Goal: Navigation & Orientation: Find specific page/section

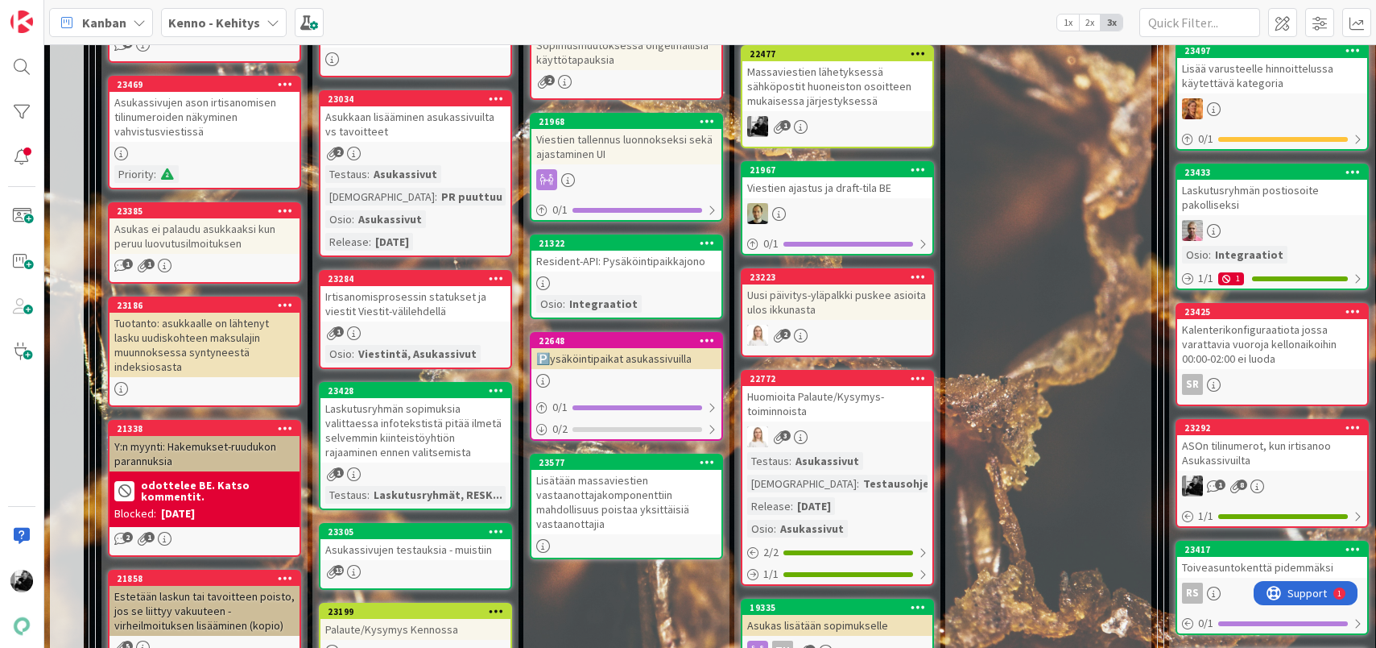
scroll to position [710, 0]
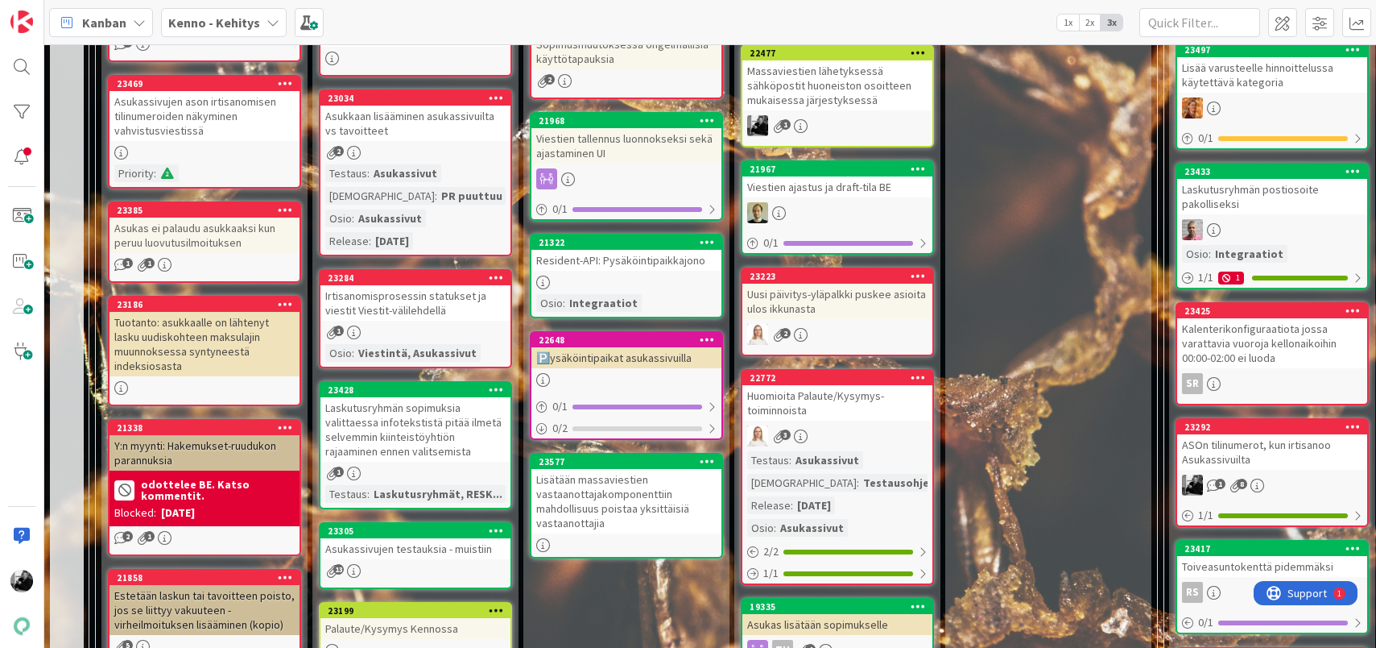
click at [564, 508] on div "Lisätään massaviestien vastaanottajakomponenttiin mahdollisuus poistaa yksittäi…" at bounding box center [627, 501] width 190 height 64
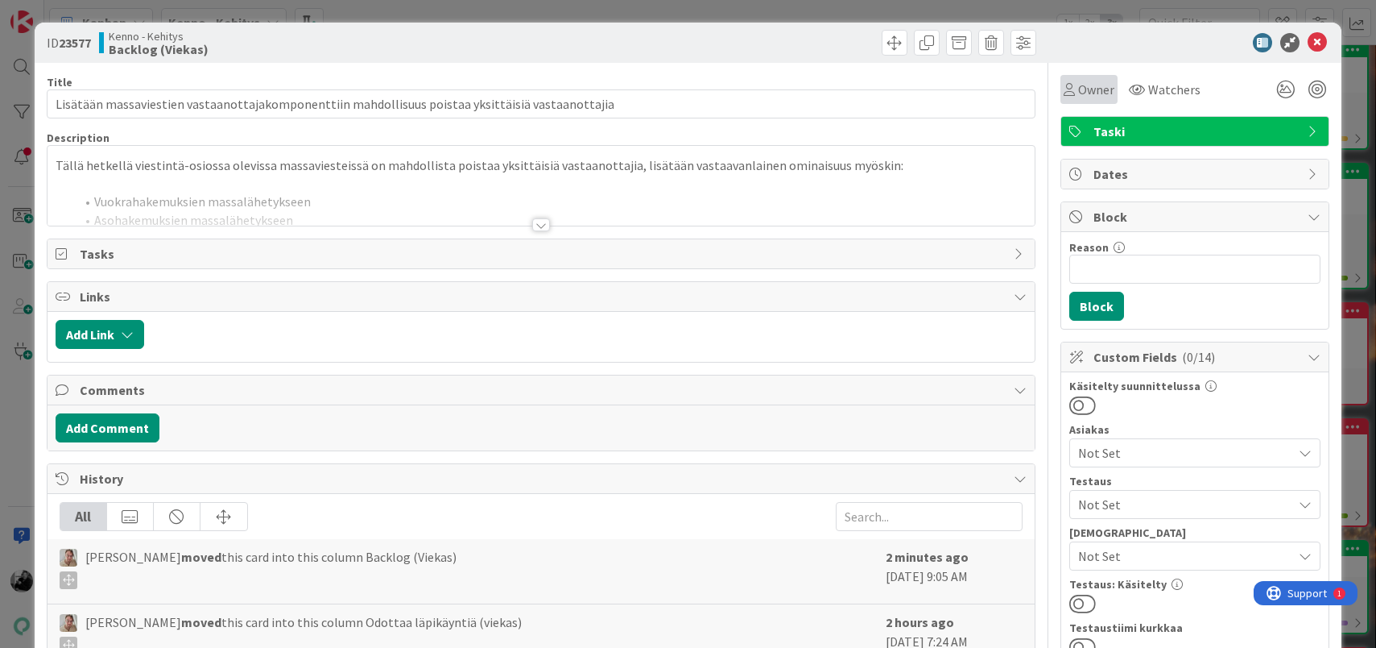
click at [1097, 94] on span "Owner" at bounding box center [1096, 89] width 36 height 19
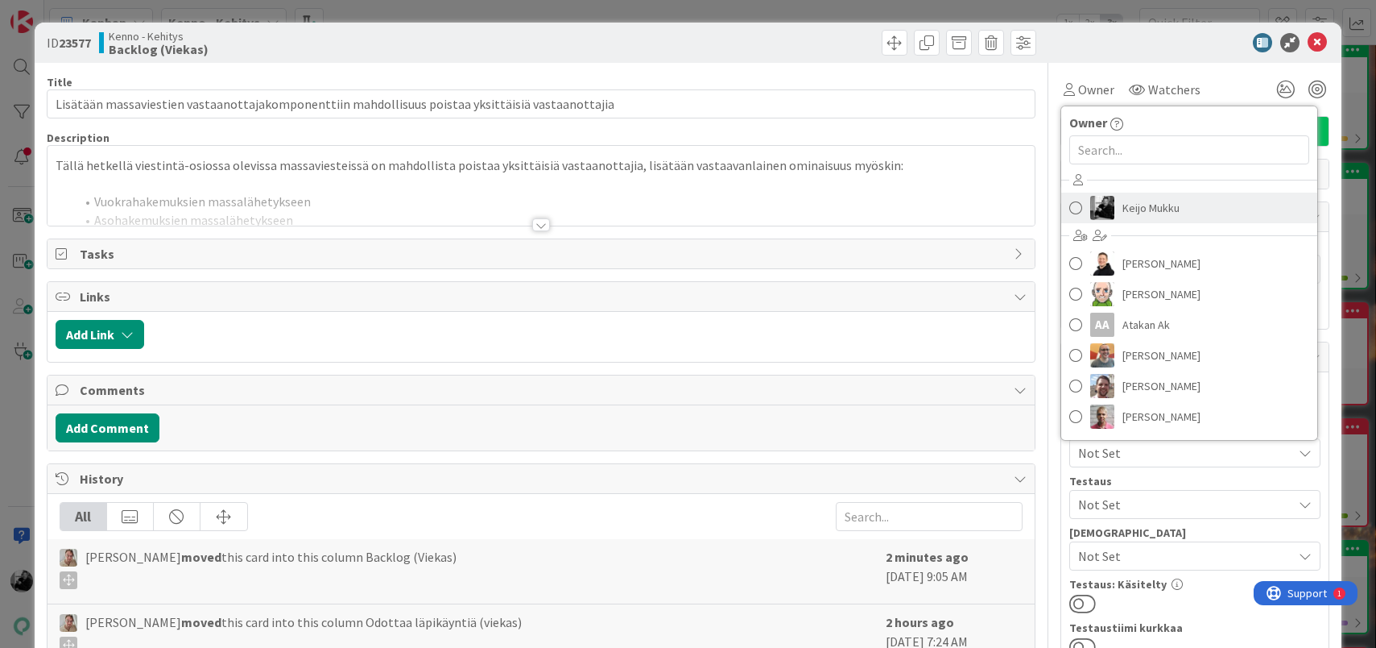
click at [1128, 204] on span "Keijo Mukku" at bounding box center [1151, 208] width 57 height 24
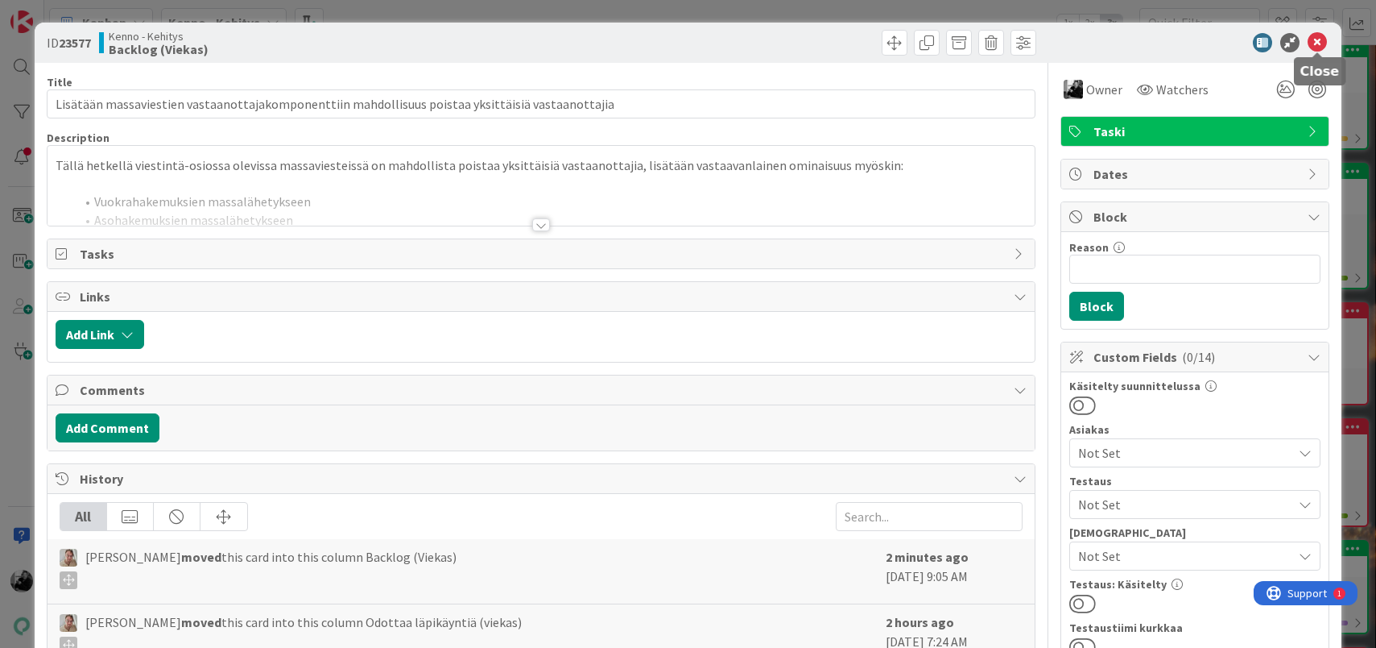
click at [1322, 48] on icon at bounding box center [1317, 42] width 19 height 19
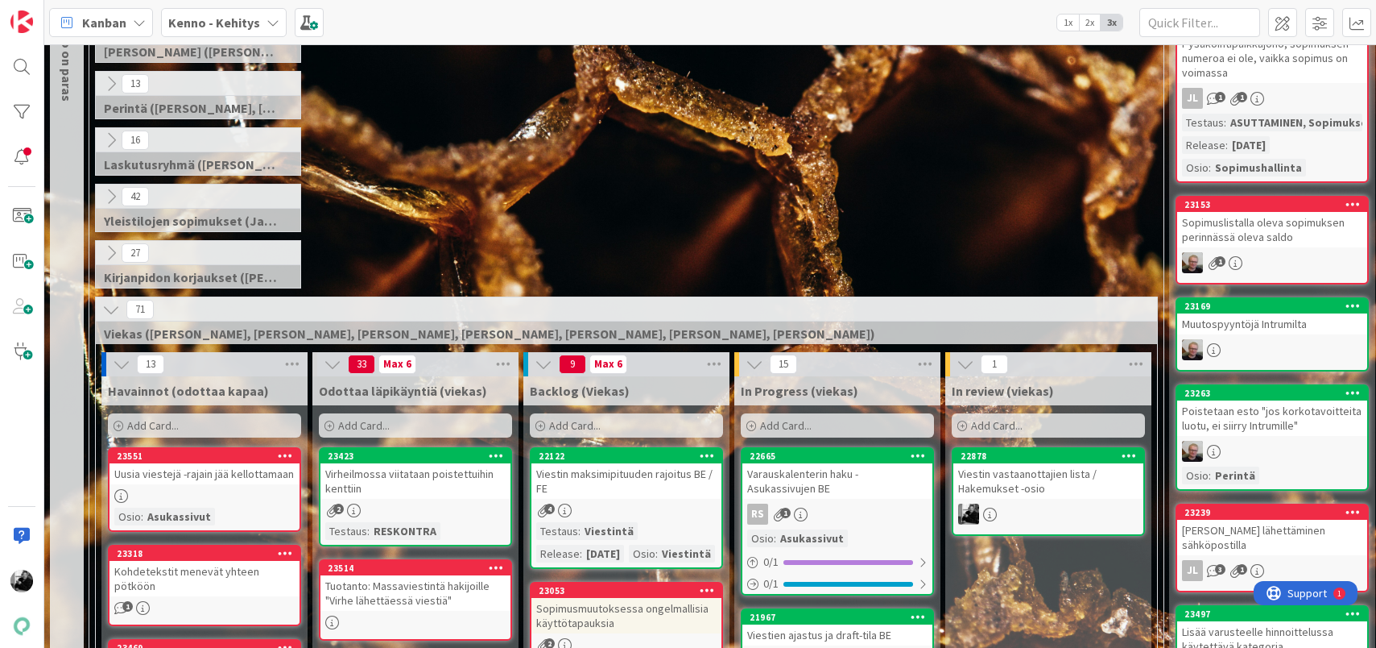
scroll to position [287, 0]
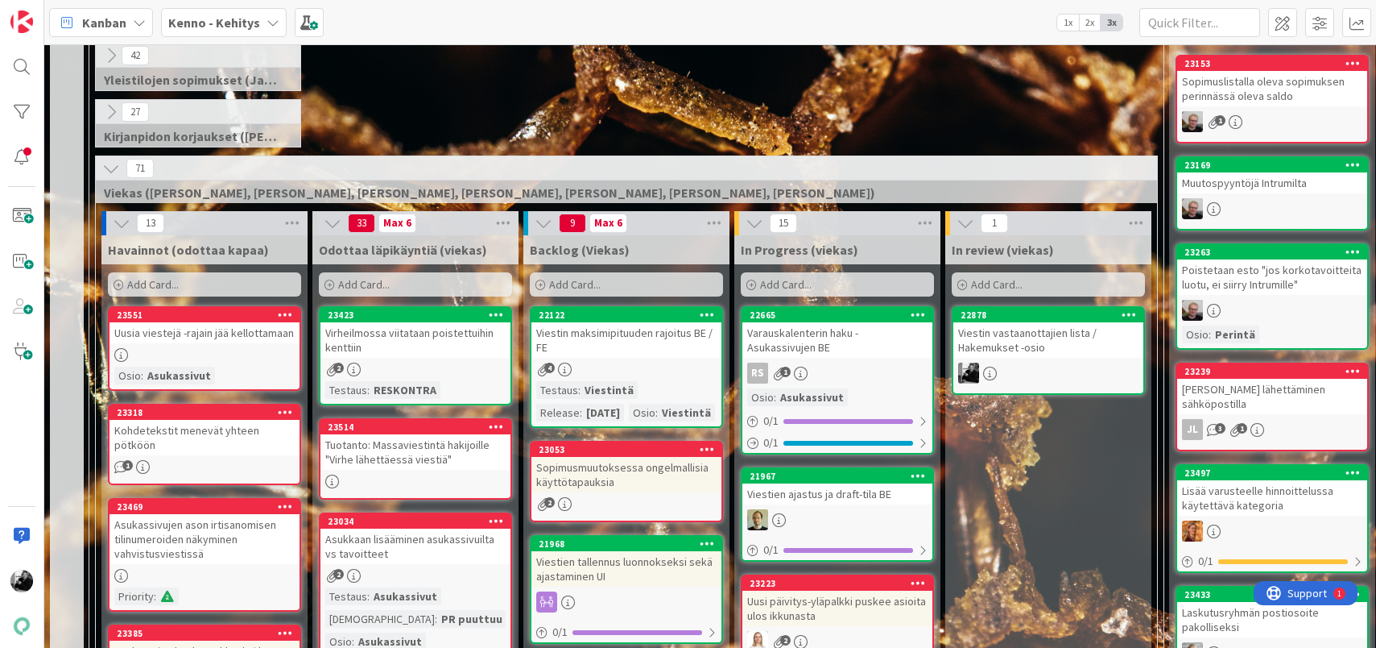
click at [1048, 339] on div "Viestin vastaanottajien lista / Hakemukset -osio" at bounding box center [1049, 339] width 190 height 35
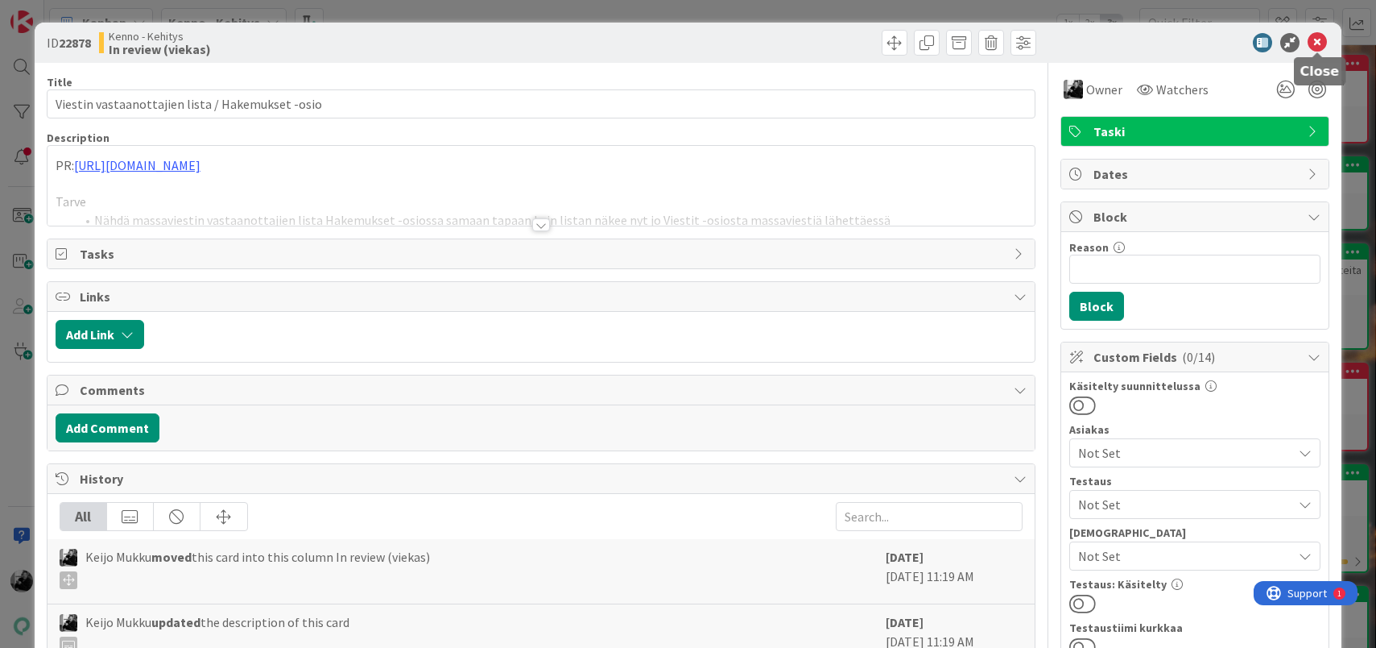
click at [1319, 40] on icon at bounding box center [1317, 42] width 19 height 19
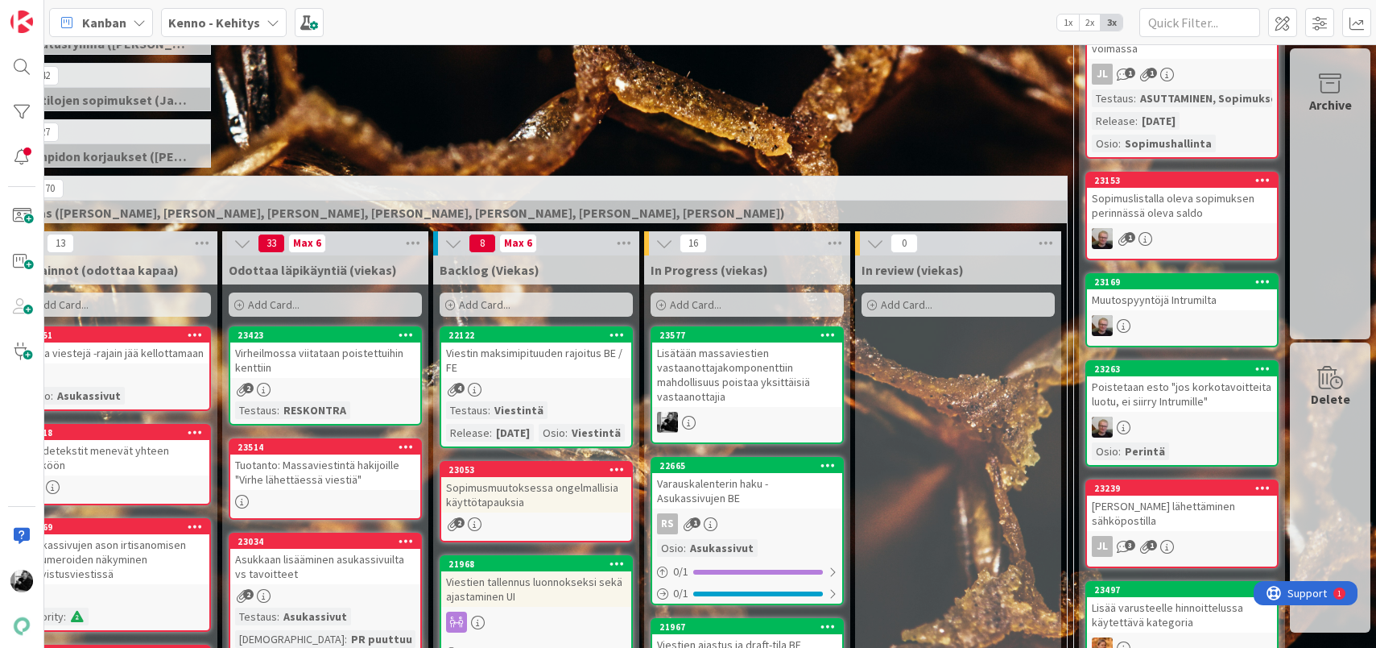
scroll to position [310, 90]
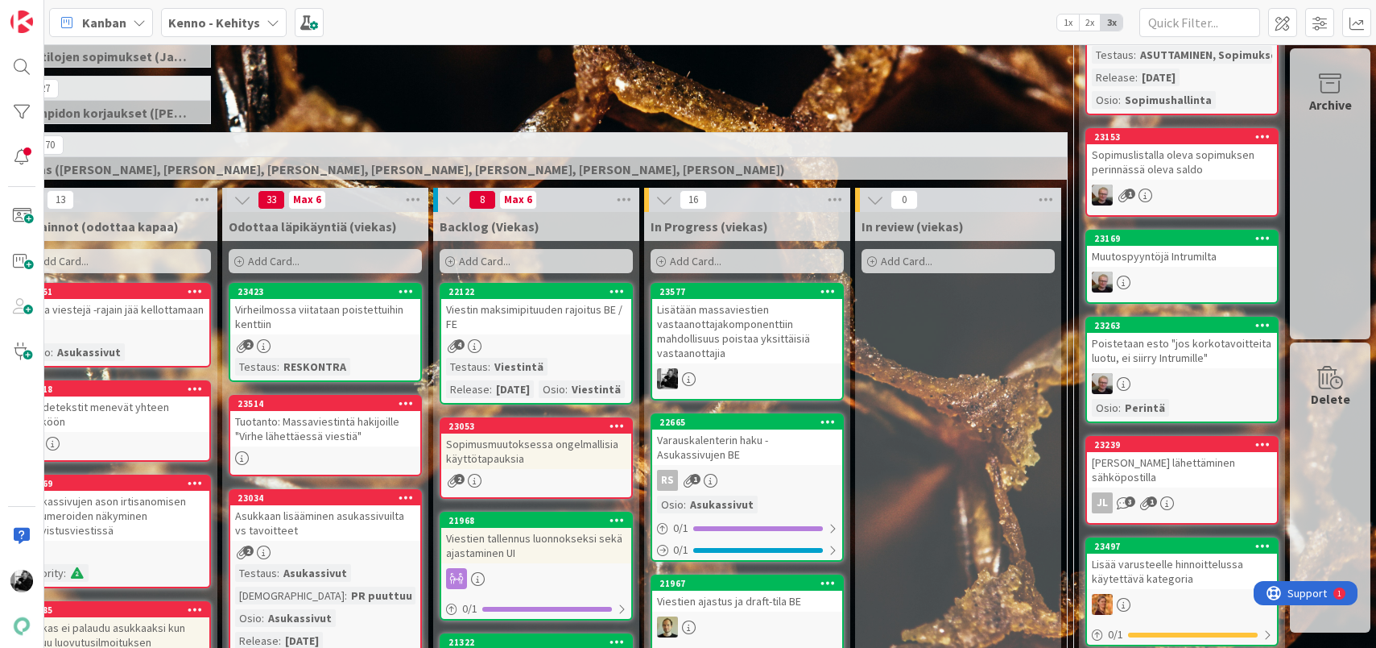
drag, startPoint x: 491, startPoint y: 539, endPoint x: 287, endPoint y: 2, distance: 574.1
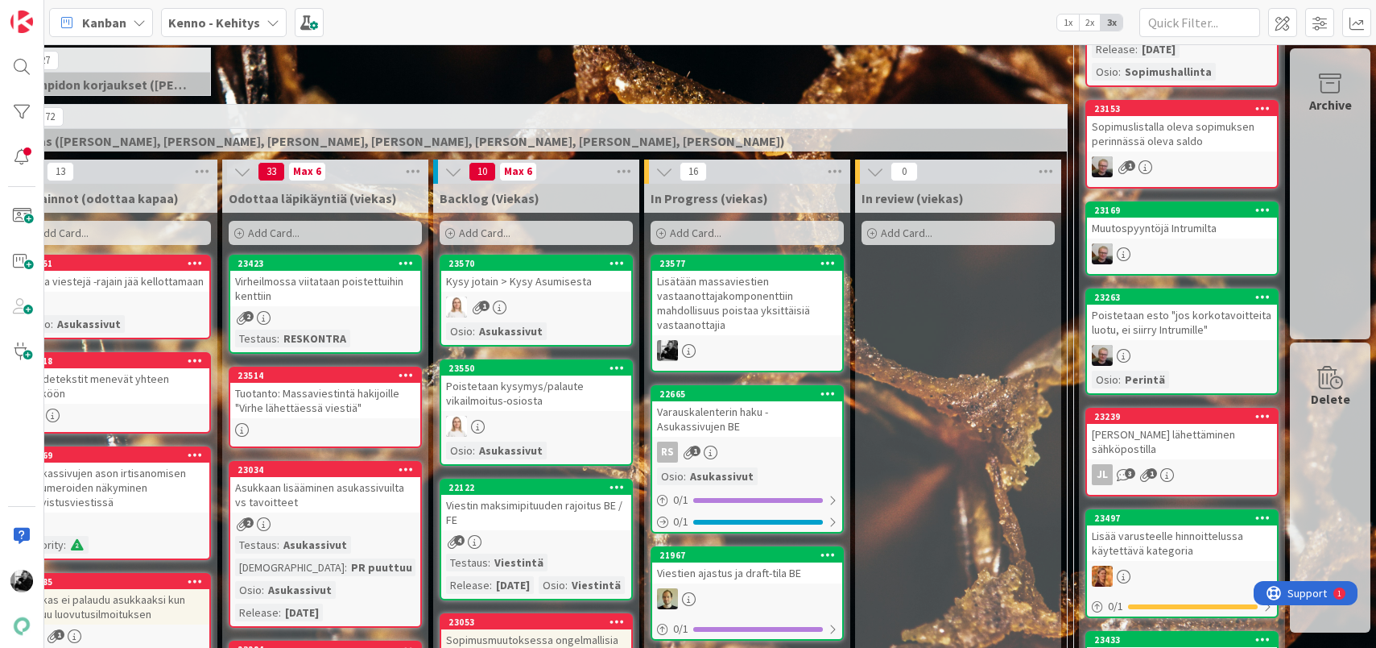
scroll to position [340, 90]
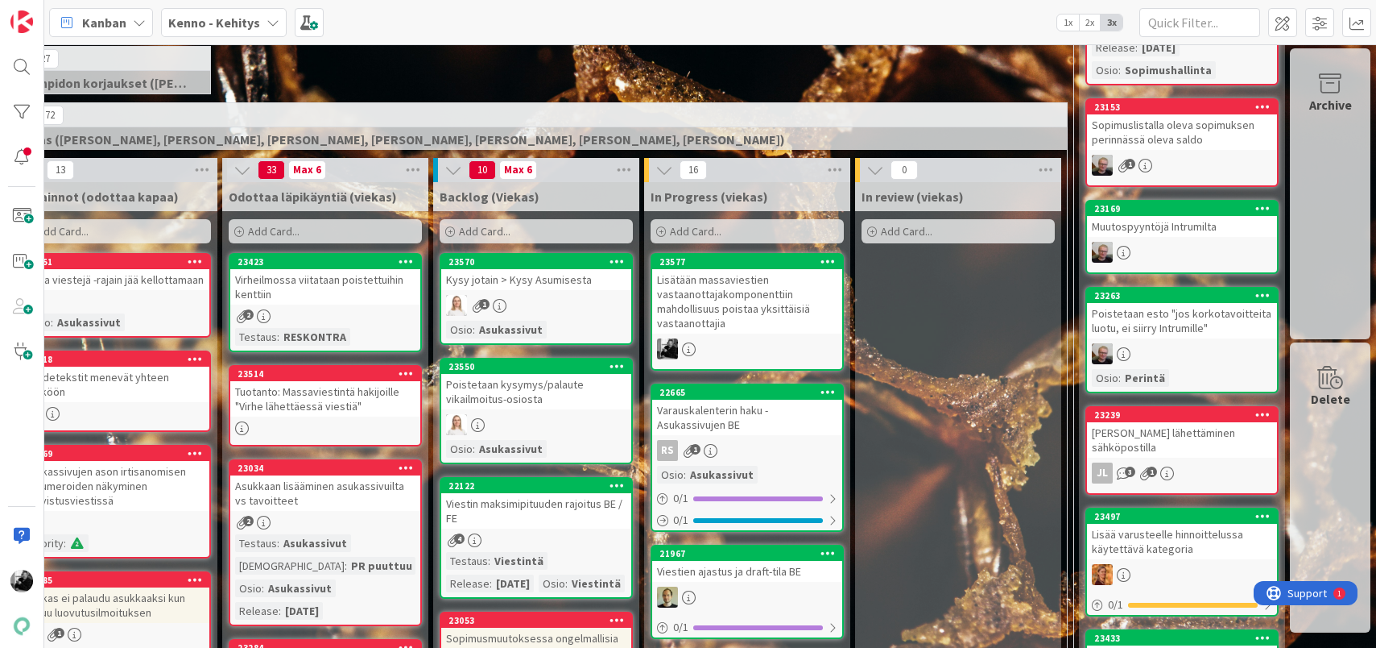
click at [780, 303] on div "Lisätään massaviestien vastaanottajakomponenttiin mahdollisuus poistaa yksittäi…" at bounding box center [747, 301] width 190 height 64
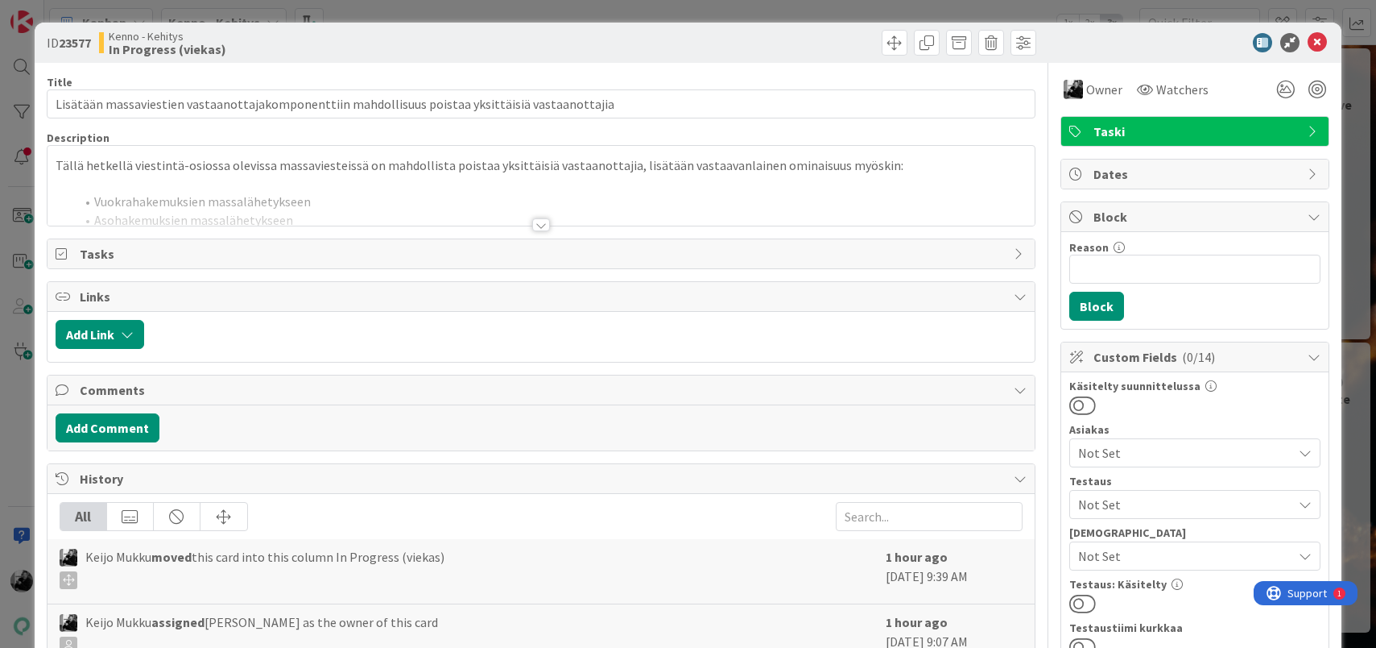
click at [538, 223] on div at bounding box center [541, 224] width 18 height 13
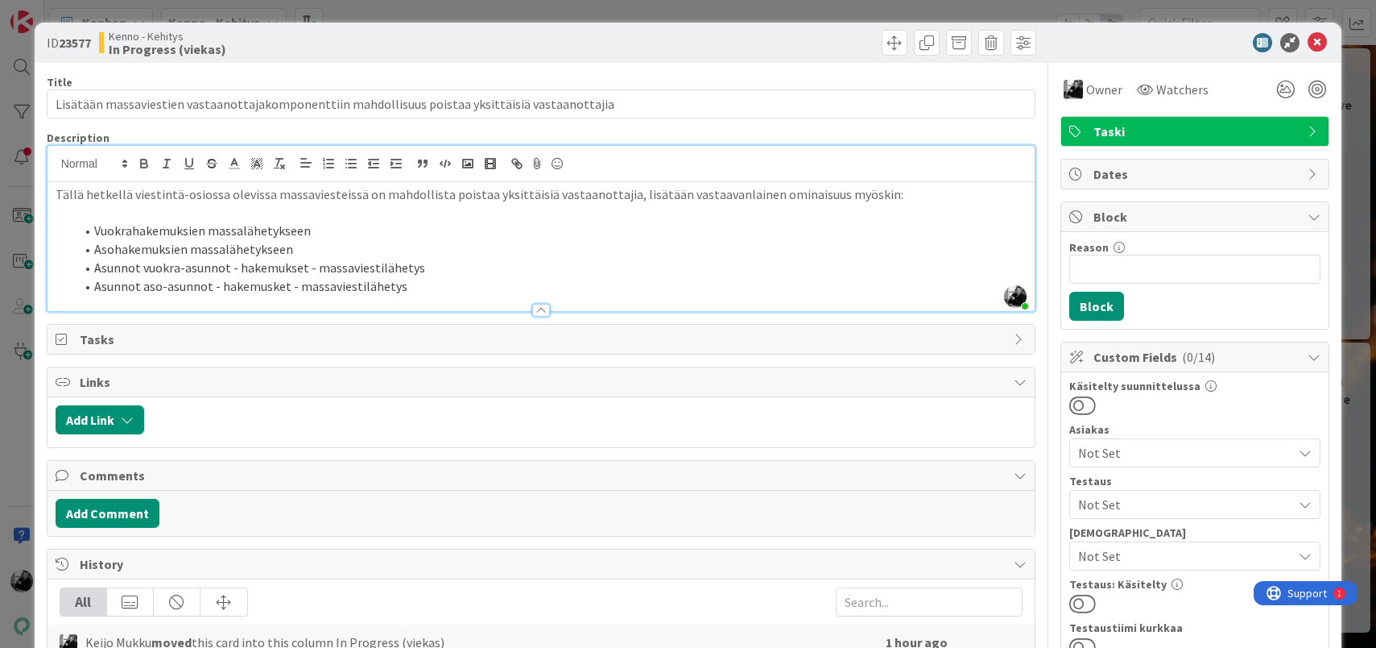
click at [324, 242] on li "Asohakemuksien massalähetykseen" at bounding box center [551, 249] width 953 height 19
click at [329, 232] on li "Vuokrahakemuksien massalähetykseen" at bounding box center [551, 230] width 953 height 19
click at [327, 251] on li "Asohakemuksien massalähetykseen" at bounding box center [551, 249] width 953 height 19
click at [339, 239] on li "Vuokrahakemuksien massalähetykseen" at bounding box center [551, 230] width 953 height 19
click at [425, 270] on li "Asunnot vuokra-asunnot - hakemukset - massaviestilähetys" at bounding box center [551, 268] width 953 height 19
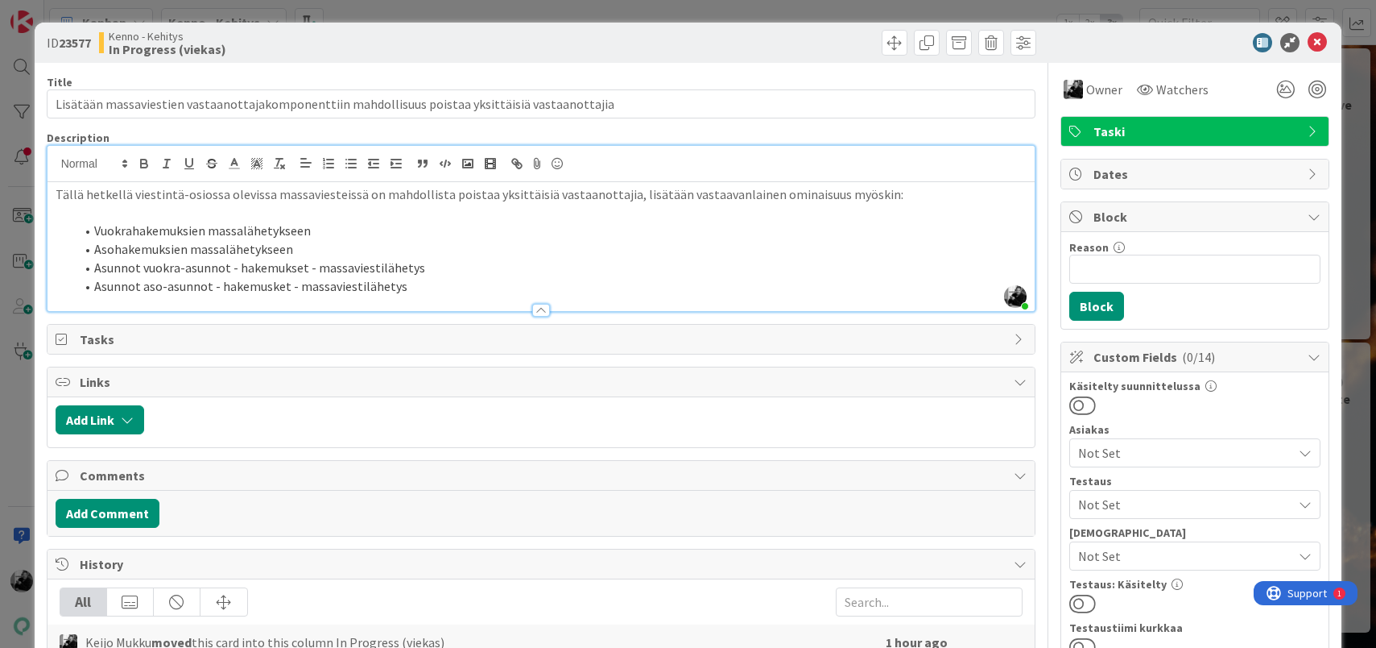
click at [425, 285] on li "Asunnot aso-asunnot - hakemusket - massaviestilähetys" at bounding box center [551, 286] width 953 height 19
click at [431, 273] on li "Asunnot vuokra-asunnot - hakemukset - massaviestilähetys" at bounding box center [551, 268] width 953 height 19
click at [442, 253] on li "Asohakemuksien massalähetykseen" at bounding box center [551, 249] width 953 height 19
click at [444, 243] on li "Asohakemuksien massalähetykseen" at bounding box center [551, 249] width 953 height 19
click at [450, 234] on li "Vuokrahakemuksien massalähetykseen" at bounding box center [551, 230] width 953 height 19
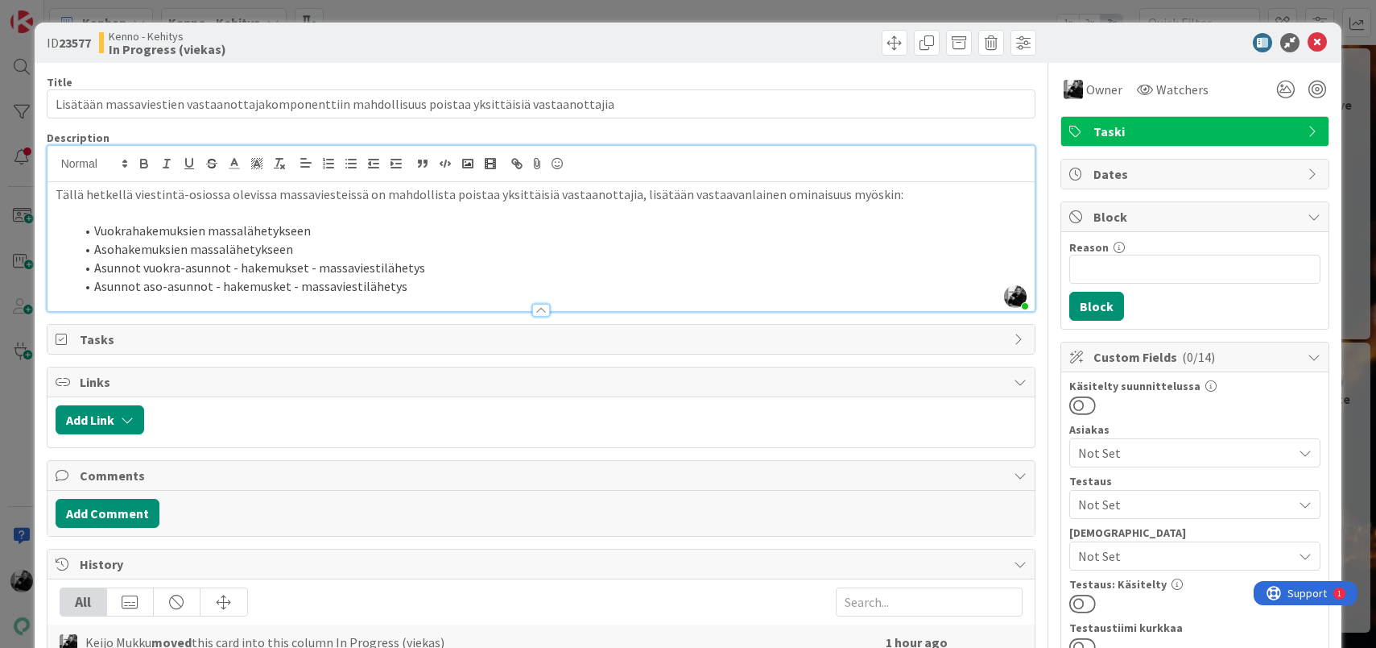
click at [457, 215] on p at bounding box center [542, 213] width 972 height 19
